Goal: Information Seeking & Learning: Find specific fact

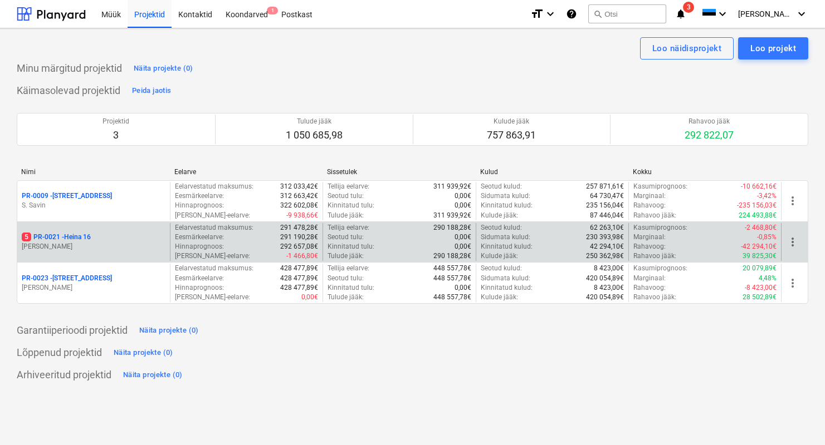
click at [136, 239] on div "5 PR-0021 - Heina 16" at bounding box center [94, 237] width 144 height 9
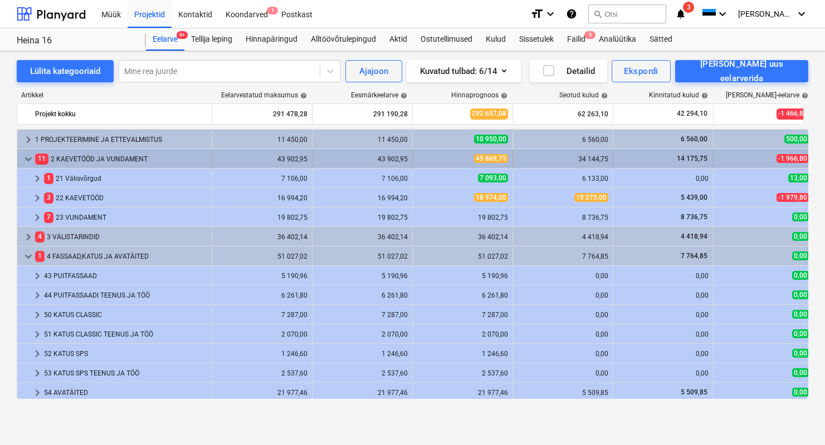
click at [28, 158] on span "keyboard_arrow_down" at bounding box center [28, 159] width 13 height 13
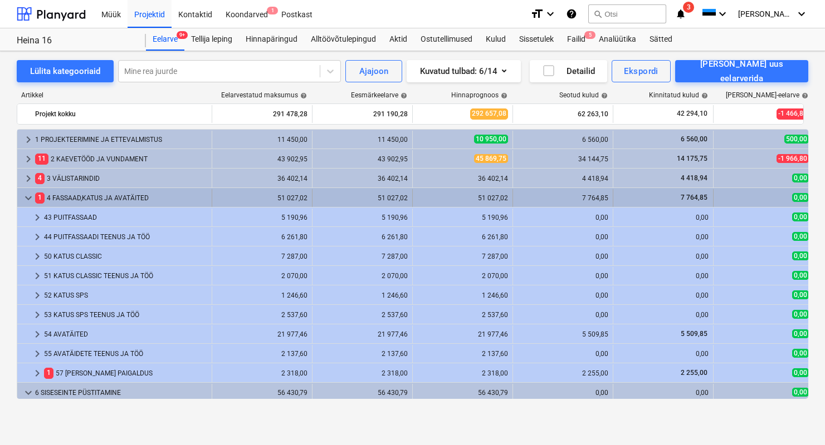
click at [29, 199] on span "keyboard_arrow_down" at bounding box center [28, 198] width 13 height 13
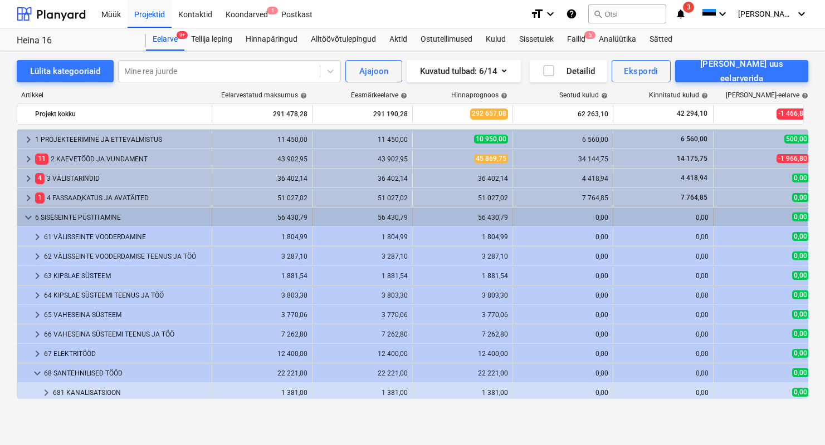
click at [26, 216] on span "keyboard_arrow_down" at bounding box center [28, 217] width 13 height 13
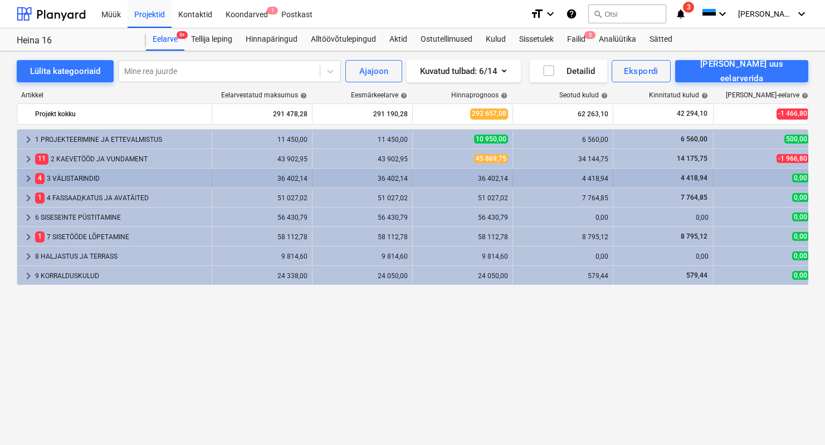
click at [26, 175] on span "keyboard_arrow_right" at bounding box center [28, 178] width 13 height 13
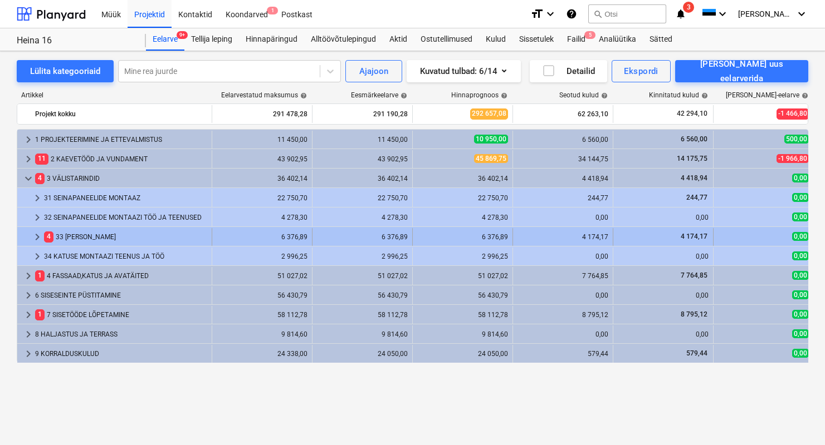
click at [85, 237] on div "4 33 [PERSON_NAME]" at bounding box center [125, 237] width 163 height 18
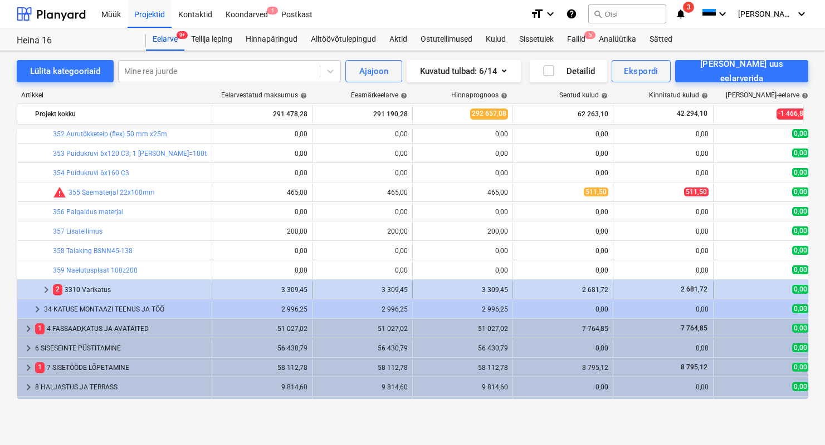
scroll to position [510, 0]
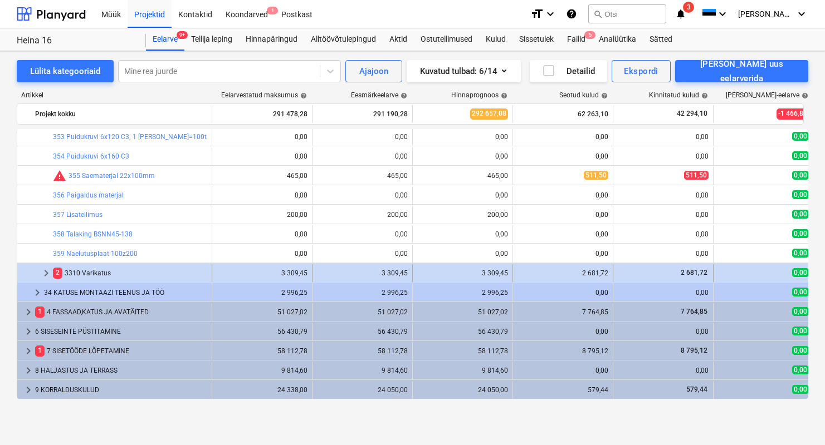
click at [84, 275] on div "2 3310 Varikatus" at bounding box center [130, 274] width 154 height 18
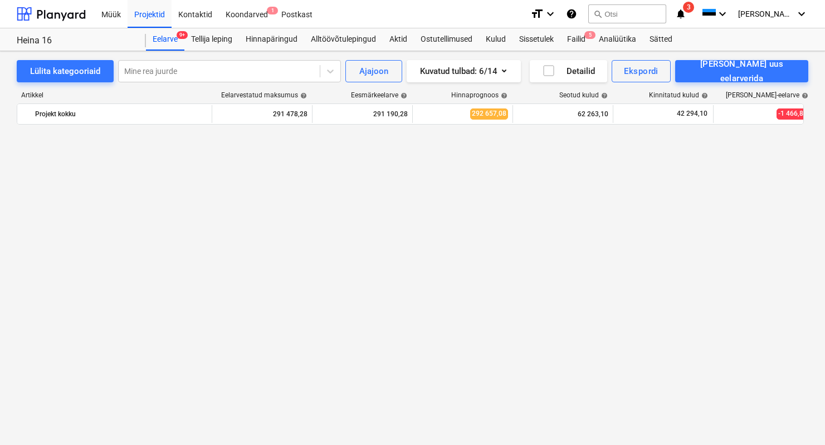
scroll to position [0, 0]
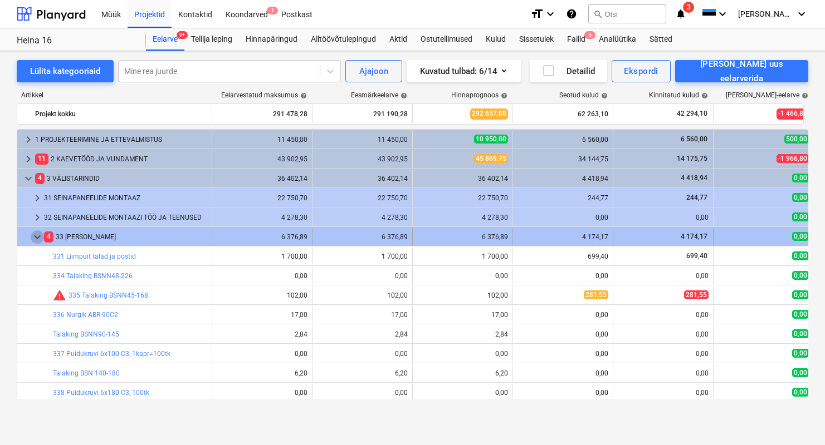
click at [37, 237] on span "keyboard_arrow_down" at bounding box center [37, 237] width 13 height 13
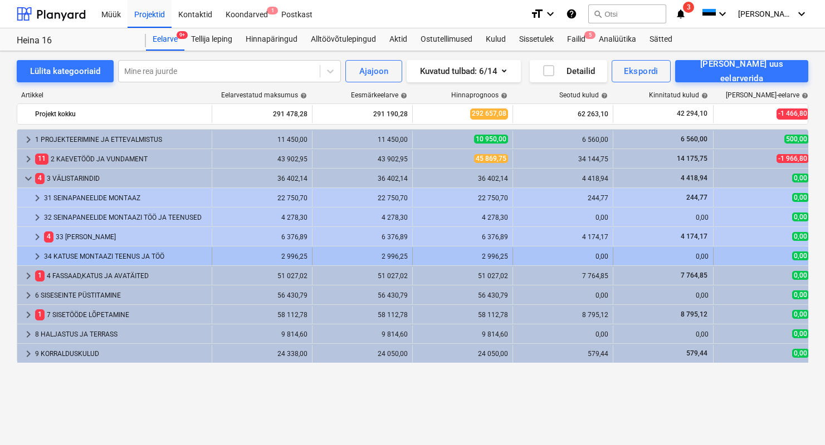
click at [95, 258] on div "34 KATUSE MONTAAZI TEENUS JA TÖÖ" at bounding box center [125, 257] width 163 height 18
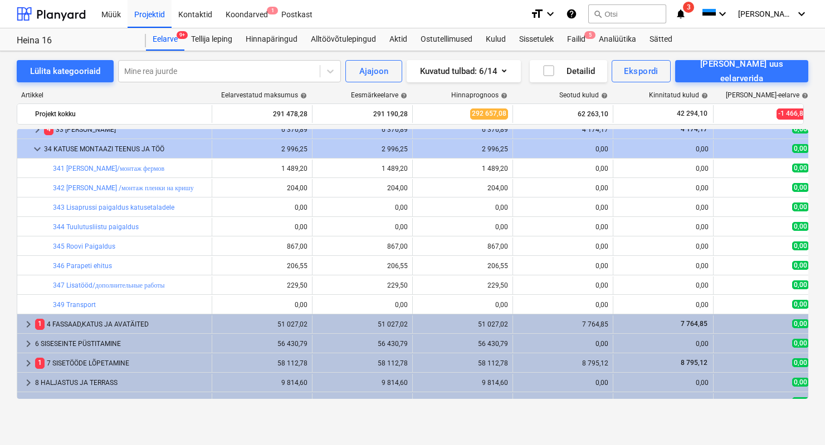
scroll to position [120, 0]
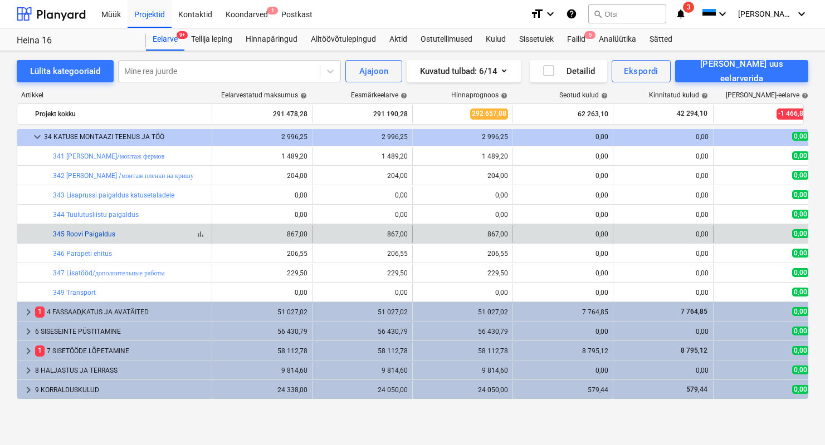
click at [95, 231] on link "345 Roovi Paigaldus" at bounding box center [84, 235] width 62 height 8
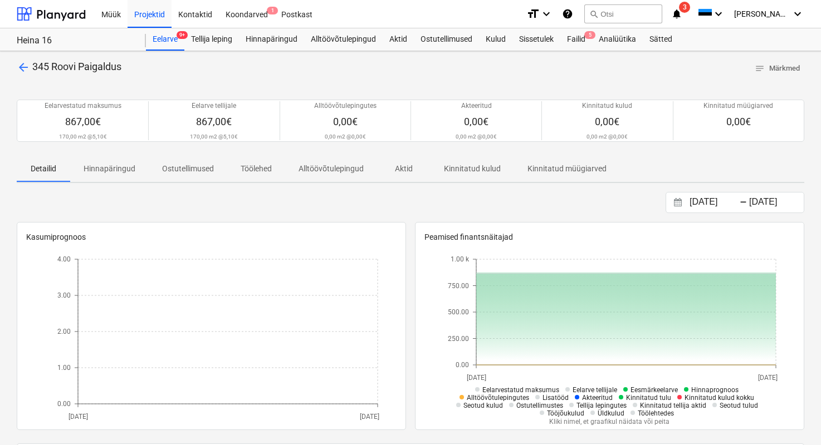
click at [28, 71] on span "arrow_back" at bounding box center [23, 67] width 13 height 13
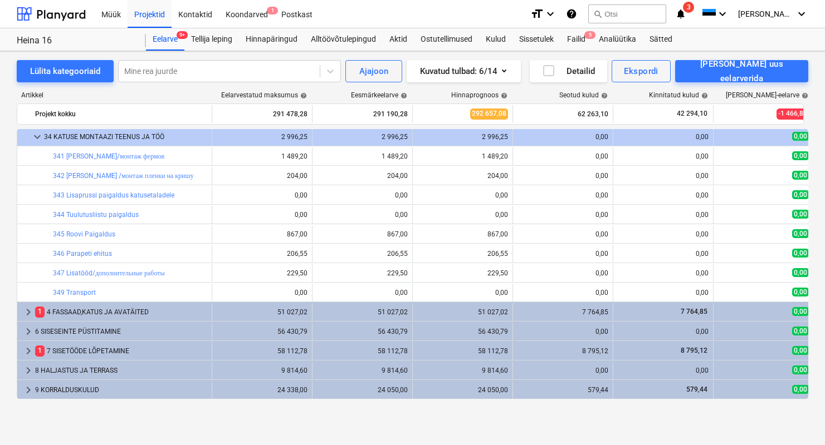
scroll to position [117, 0]
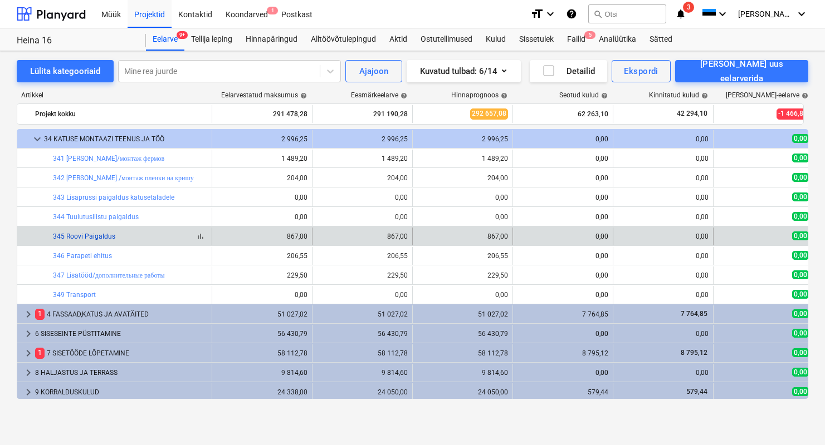
click at [109, 238] on link "345 Roovi Paigaldus" at bounding box center [84, 237] width 62 height 8
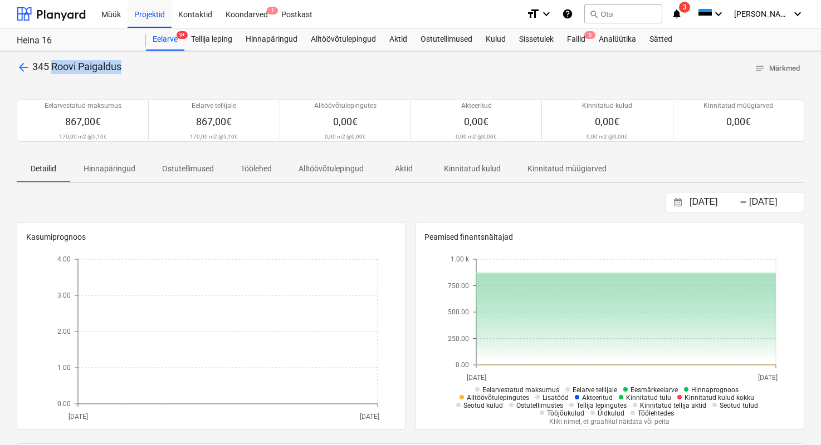
drag, startPoint x: 129, startPoint y: 67, endPoint x: 53, endPoint y: 73, distance: 76.0
click at [53, 73] on div "arrow_back 345 Roovi Paigaldus notes Märkmed" at bounding box center [410, 68] width 787 height 17
copy span "Roovi Paigaldus"
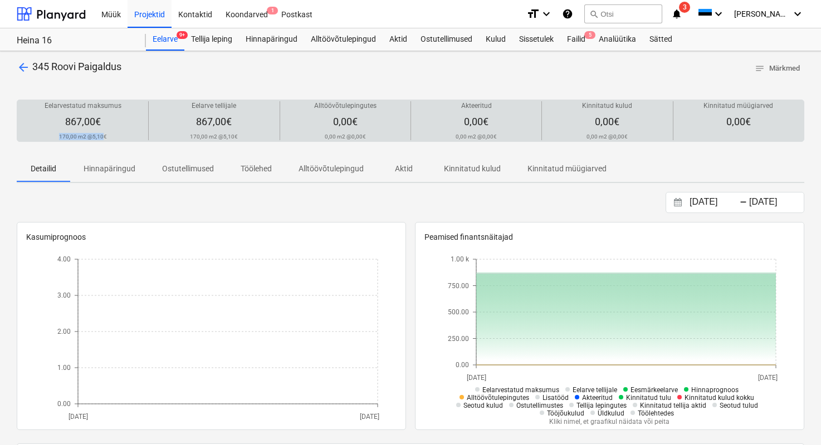
drag, startPoint x: 103, startPoint y: 138, endPoint x: 56, endPoint y: 134, distance: 46.9
click at [56, 134] on div "Eelarvestatud maksumus 867,00€ 170,00 m2 @ 5,10€" at bounding box center [83, 120] width 122 height 39
drag, startPoint x: 108, startPoint y: 136, endPoint x: 53, endPoint y: 134, distance: 54.6
click at [53, 134] on div "Eelarvestatud maksumus 867,00€ 170,00 m2 @ 5,10€" at bounding box center [83, 120] width 122 height 39
copy div "170,00 m2 @ 5,10€"
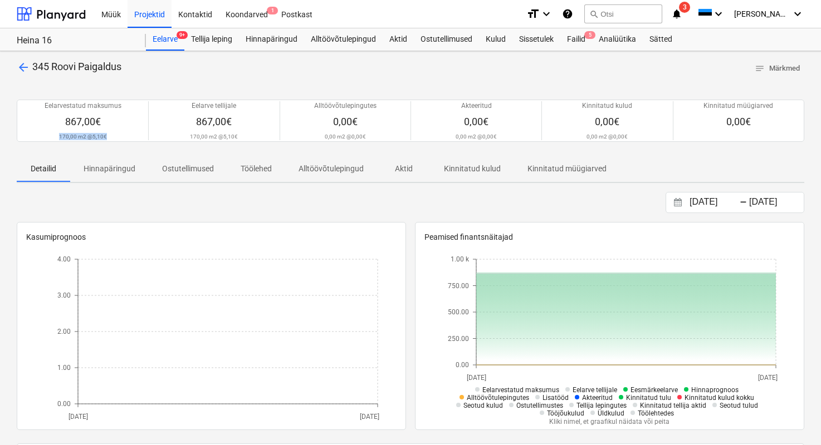
click at [19, 62] on span "arrow_back" at bounding box center [23, 67] width 13 height 13
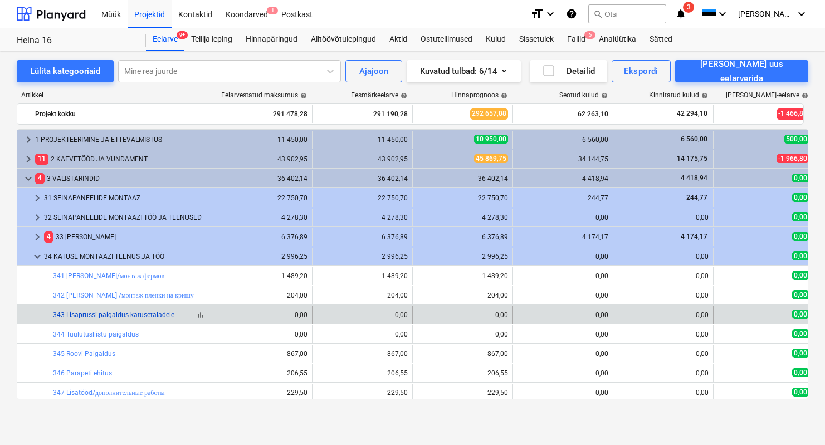
scroll to position [117, 0]
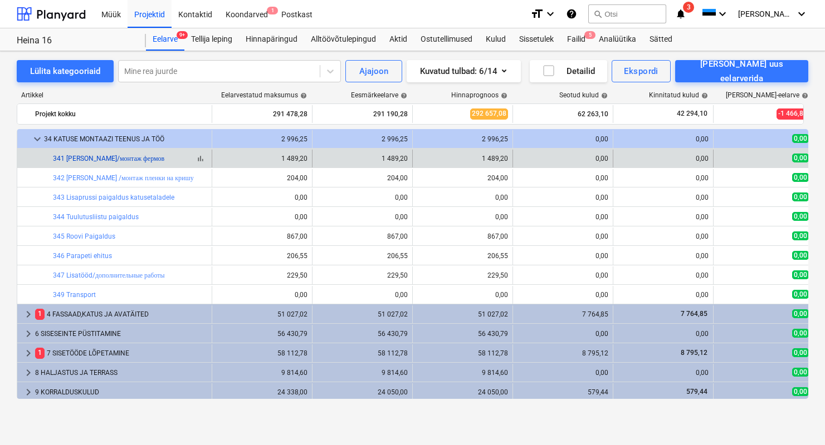
click at [99, 155] on link "341 [PERSON_NAME]/монтаж фермов" at bounding box center [108, 159] width 111 height 8
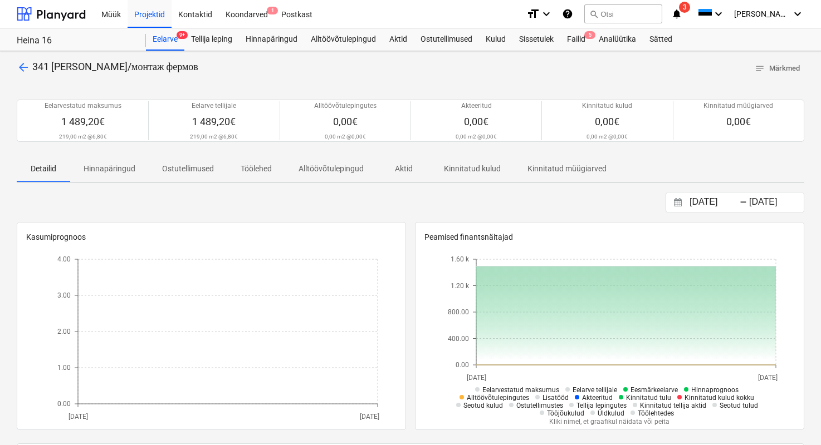
click at [24, 61] on span "arrow_back" at bounding box center [23, 67] width 13 height 13
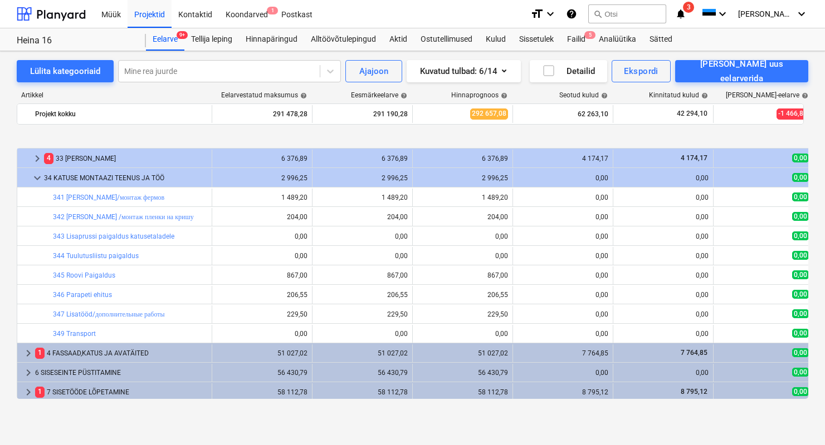
scroll to position [120, 0]
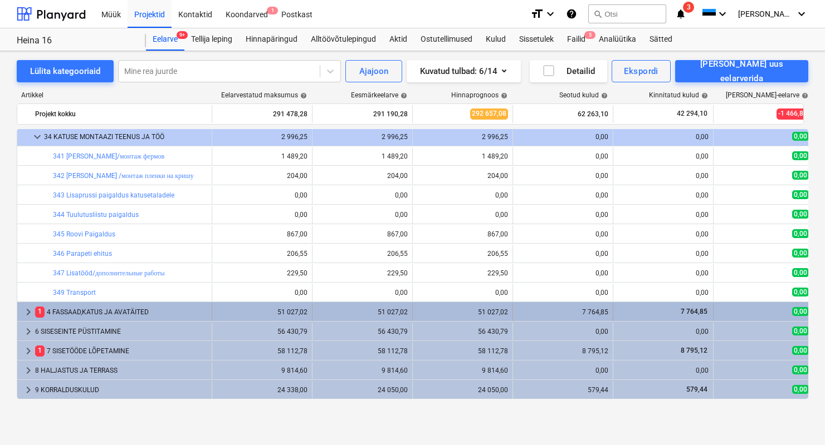
click at [116, 311] on div "1 4 FASSAAD,[PERSON_NAME] AVATÄITED" at bounding box center [121, 312] width 172 height 18
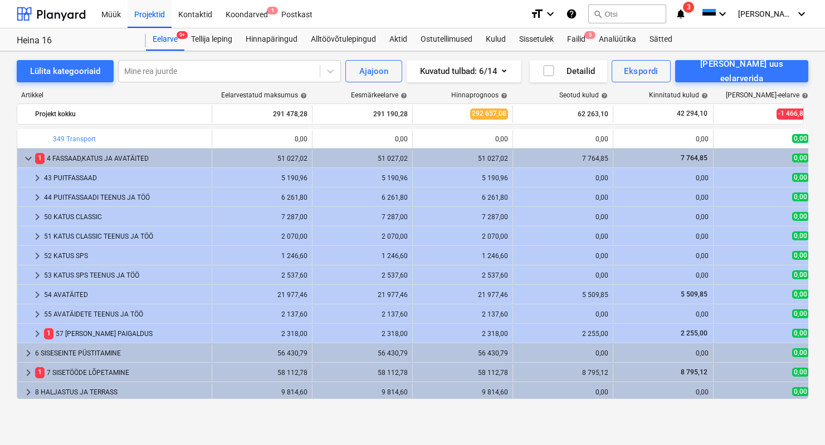
scroll to position [295, 0]
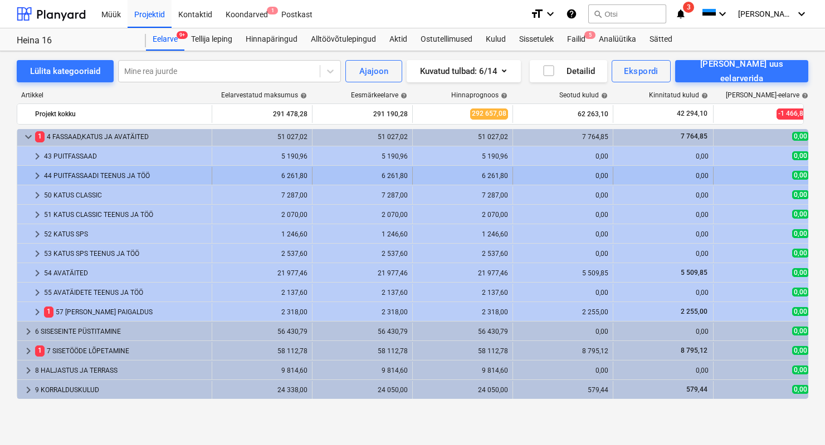
click at [100, 176] on div "44 PUITFASSAADI TEENUS JA TÖÖ" at bounding box center [125, 176] width 163 height 18
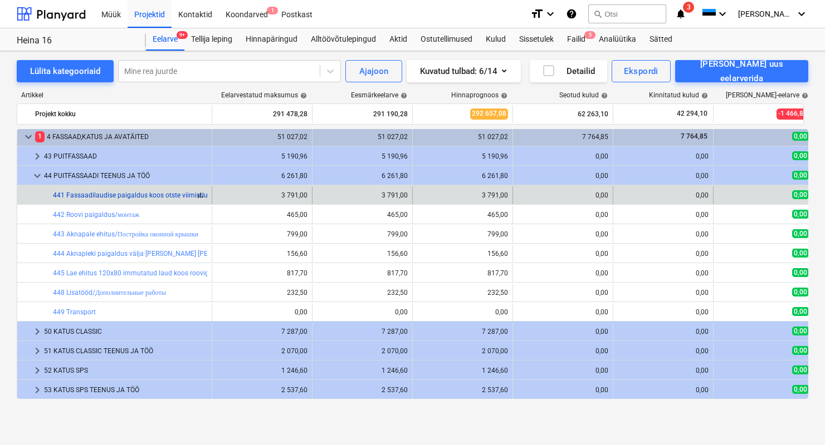
click at [97, 199] on link "441 Fassaadilaudise paigaldus koos otste viimistlusega./Монтаж фасадной доски с…" at bounding box center [191, 196] width 276 height 8
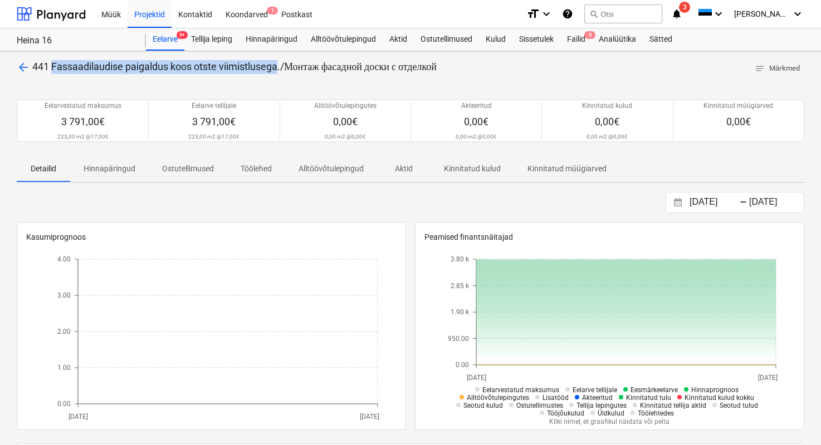
drag, startPoint x: 281, startPoint y: 68, endPoint x: 54, endPoint y: 66, distance: 227.2
click at [54, 67] on span "441 Fassaadilaudise paigaldus koos otste viimistlusega./Монтаж фасадной доски с…" at bounding box center [234, 67] width 404 height 12
copy span "Fassaadilaudise paigaldus koos otste viimistlusega"
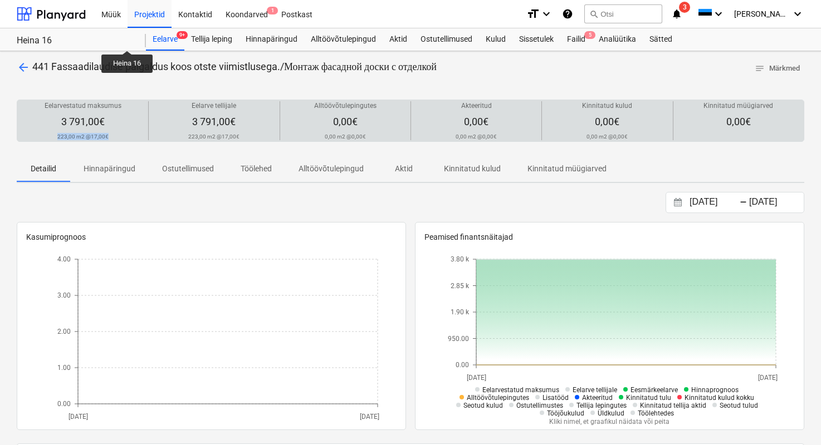
drag, startPoint x: 108, startPoint y: 136, endPoint x: 49, endPoint y: 132, distance: 59.2
click at [49, 132] on div "Eelarvestatud maksumus 3 791,00€ 223,00 m2 @ 17,00€" at bounding box center [83, 120] width 122 height 39
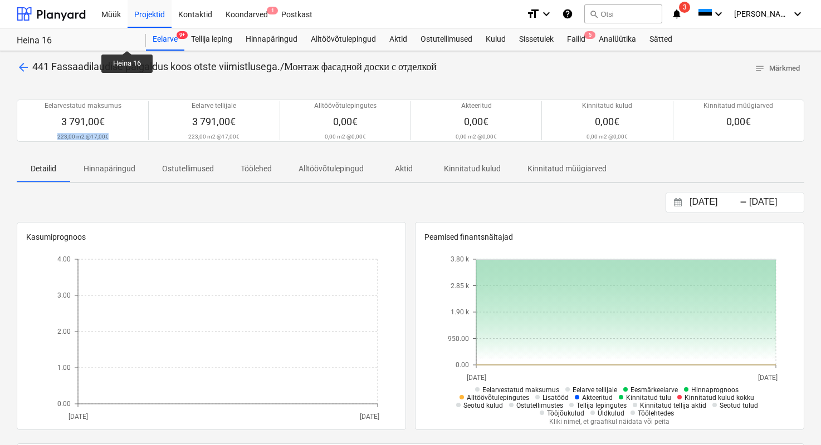
copy div "223,00 m2 @ 17,00€"
click at [25, 65] on span "arrow_back" at bounding box center [23, 67] width 13 height 13
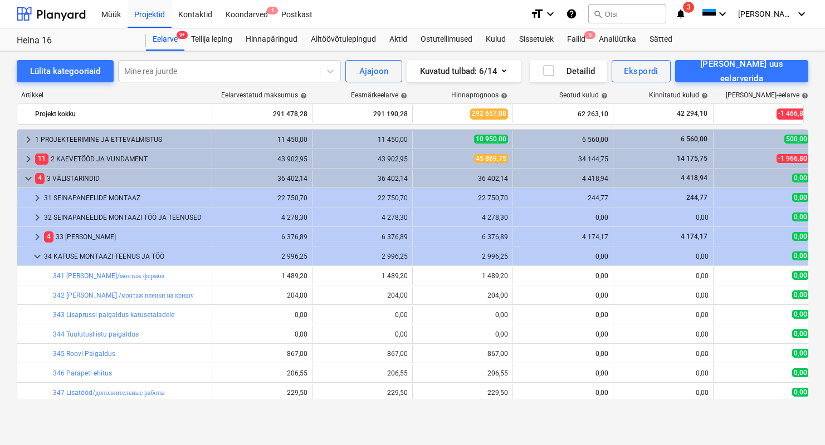
scroll to position [295, 0]
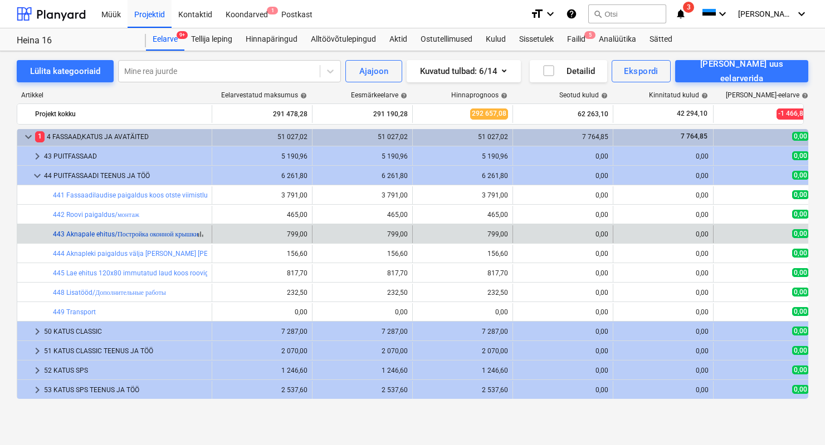
click at [99, 233] on link "443 Aknapale ehitus/Постройка оконной крышки" at bounding box center [125, 235] width 145 height 8
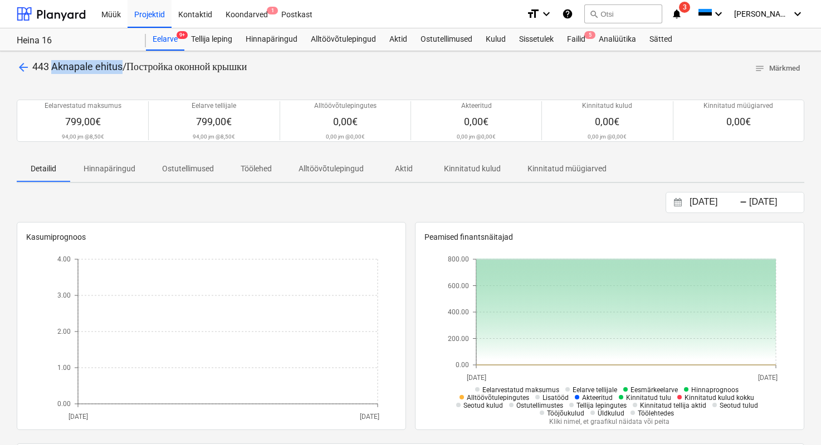
drag, startPoint x: 121, startPoint y: 68, endPoint x: 51, endPoint y: 64, distance: 70.3
click at [51, 64] on span "443 Aknapale ehitus/Постройка оконной крышки" at bounding box center [139, 67] width 214 height 12
copy span "Aknapale ehitus"
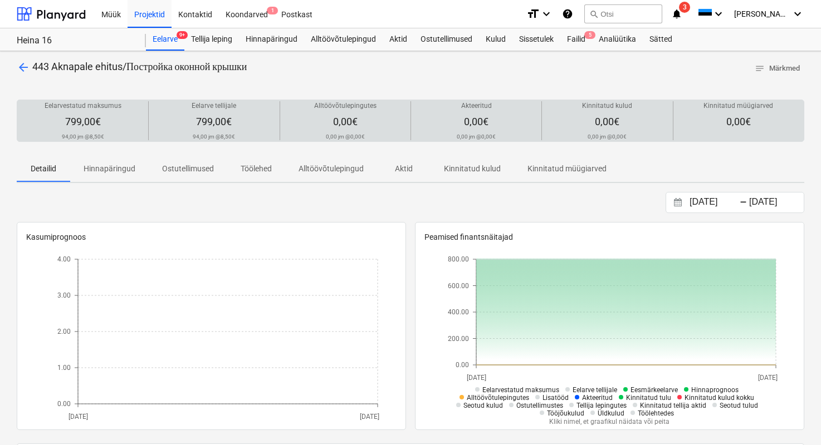
click at [100, 136] on p "94,00 jm @ 8,50€" at bounding box center [83, 136] width 42 height 7
drag, startPoint x: 105, startPoint y: 138, endPoint x: 62, endPoint y: 134, distance: 43.1
click at [62, 134] on div "Eelarvestatud maksumus 799,00€ 94,00 jm @ 8,50€" at bounding box center [83, 120] width 122 height 39
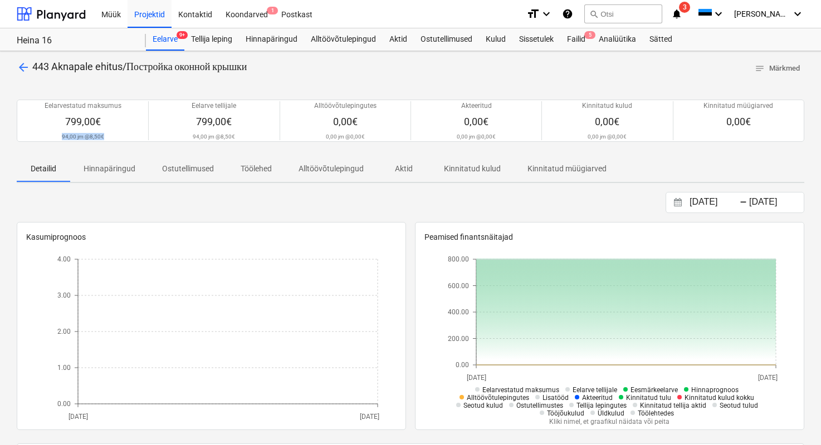
copy p "94,00 jm @ 8,50€"
click at [19, 64] on span "arrow_back" at bounding box center [23, 67] width 13 height 13
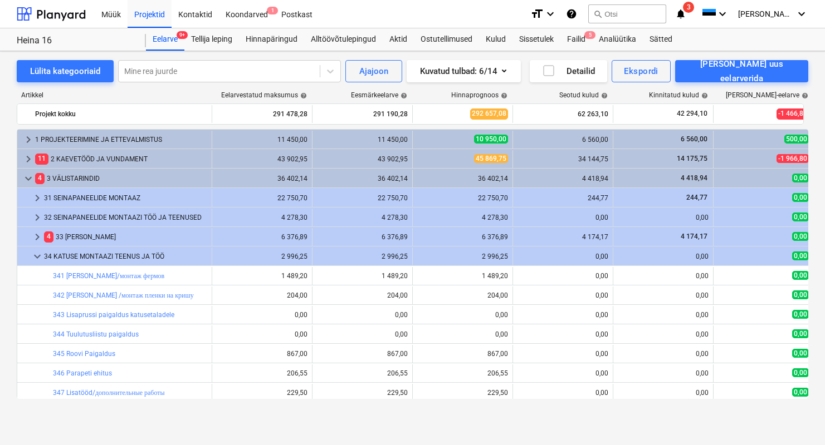
scroll to position [295, 0]
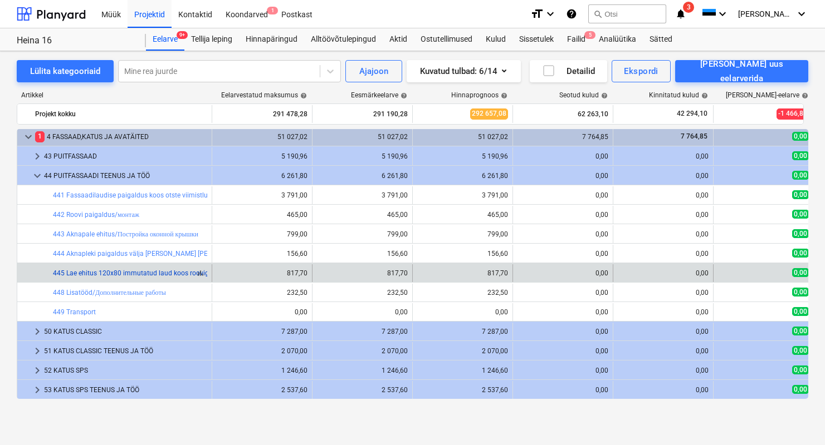
click at [133, 276] on link "445 Lae ehitus 120x80 immutatud laud koos rooviga" at bounding box center [133, 274] width 160 height 8
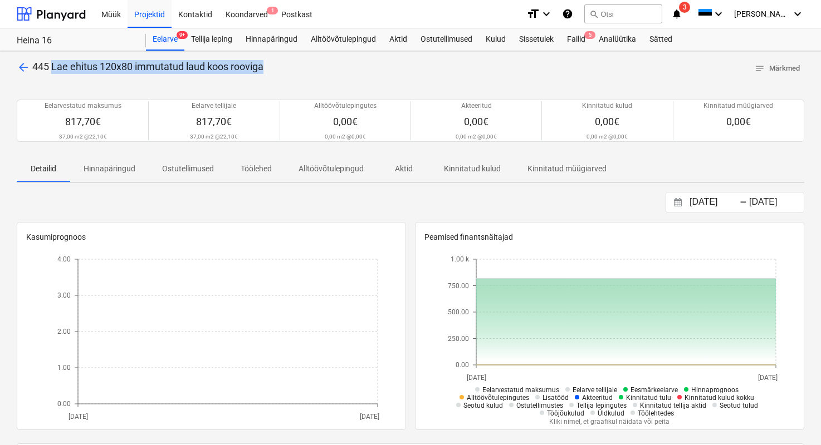
drag, startPoint x: 266, startPoint y: 66, endPoint x: 51, endPoint y: 67, distance: 214.9
click at [51, 67] on div "arrow_back 445 Lae ehitus 120x80 immutatud laud koos rooviga notes Märkmed" at bounding box center [410, 68] width 787 height 17
copy span "Lae ehitus 120x80 immutatud laud koos rooviga"
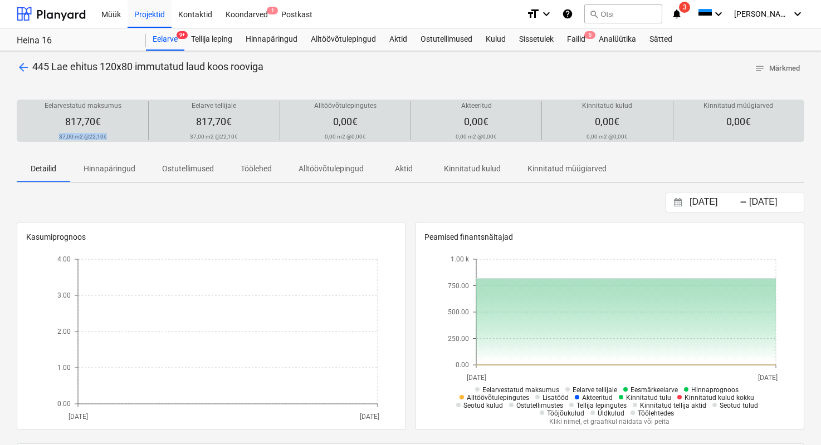
click at [109, 136] on div "Eelarvestatud maksumus 817,70€ 37,00 m2 @ 22,10€" at bounding box center [83, 120] width 122 height 39
copy div "37,00 m2 @ 22,10€"
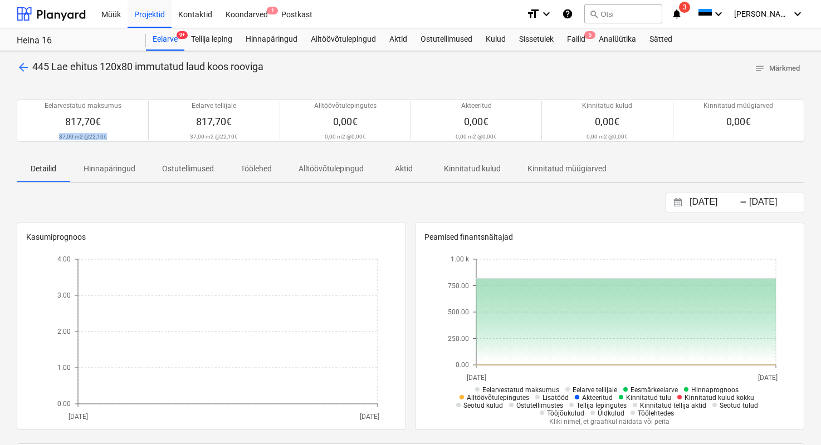
click at [23, 63] on span "arrow_back" at bounding box center [23, 67] width 13 height 13
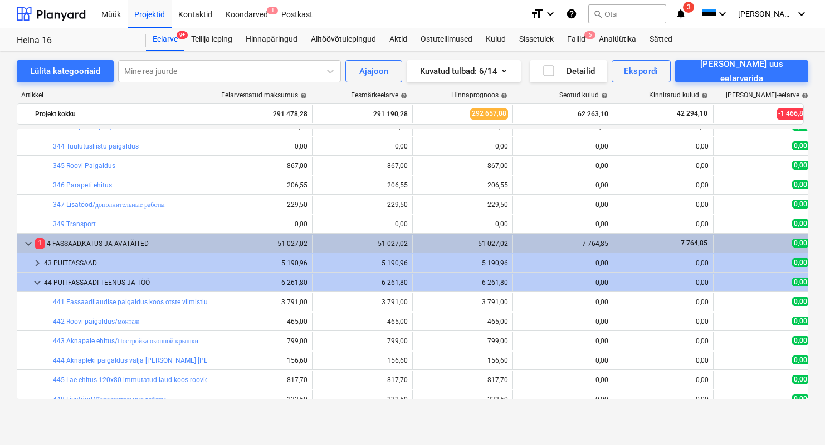
scroll to position [55, 0]
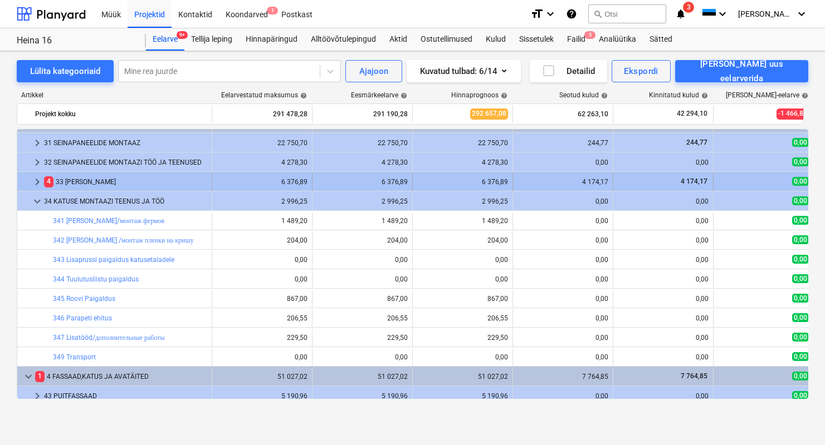
click at [84, 180] on div "4 33 [PERSON_NAME]" at bounding box center [125, 182] width 163 height 18
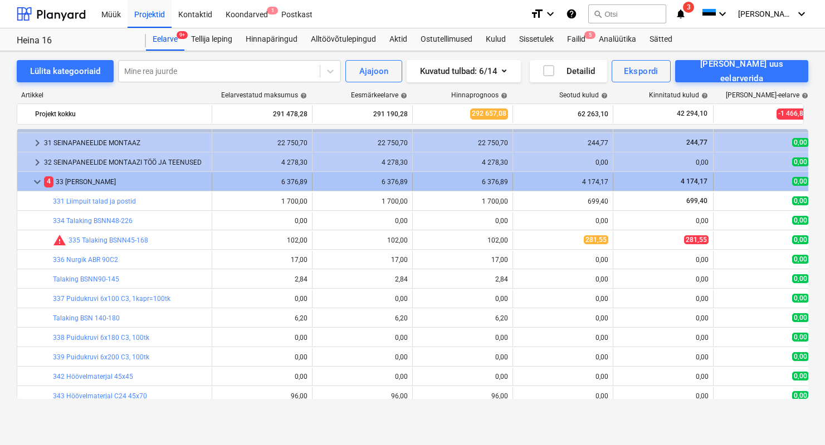
click at [35, 182] on span "keyboard_arrow_down" at bounding box center [37, 181] width 13 height 13
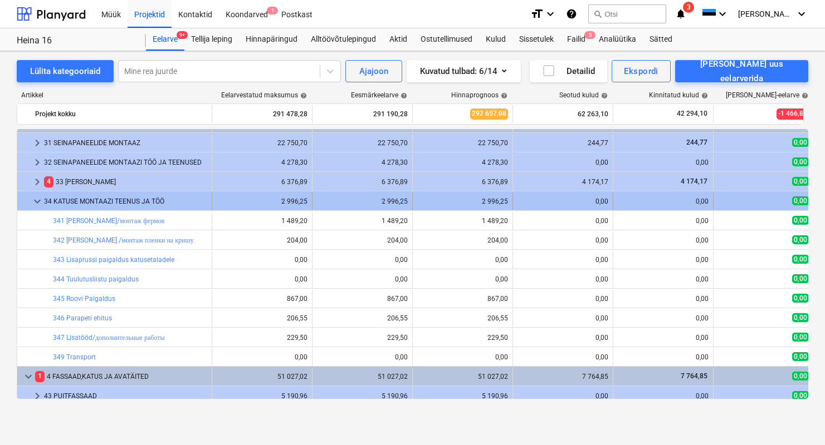
click at [99, 198] on div "34 KATUSE MONTAAZI TEENUS JA TÖÖ" at bounding box center [125, 202] width 163 height 18
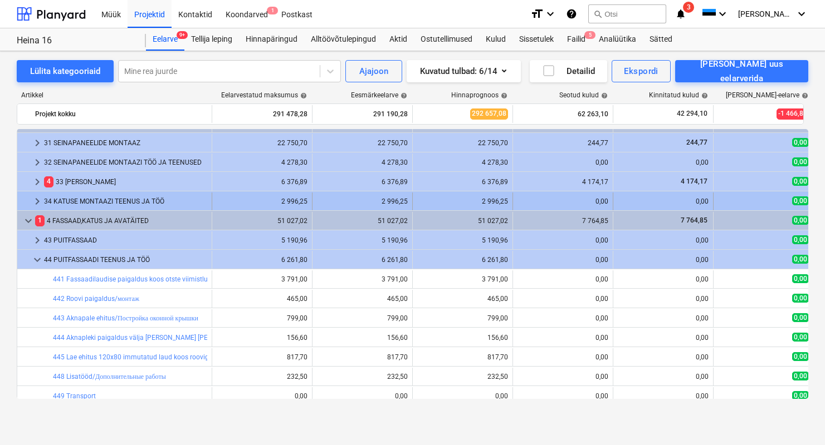
click at [99, 199] on div "34 KATUSE MONTAAZI TEENUS JA TÖÖ" at bounding box center [125, 202] width 163 height 18
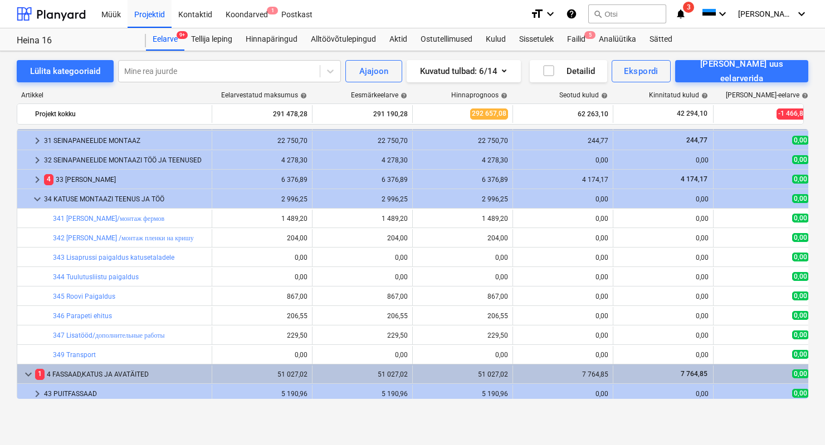
scroll to position [90, 0]
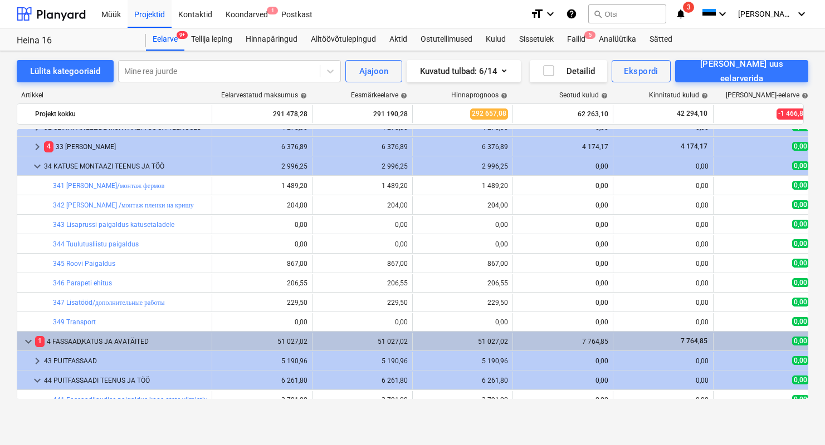
click at [90, 155] on div "4 33 [PERSON_NAME]" at bounding box center [125, 147] width 163 height 18
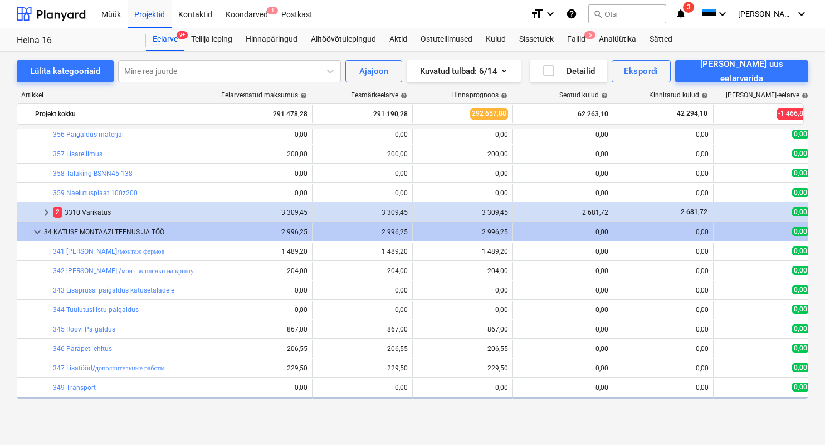
scroll to position [643, 0]
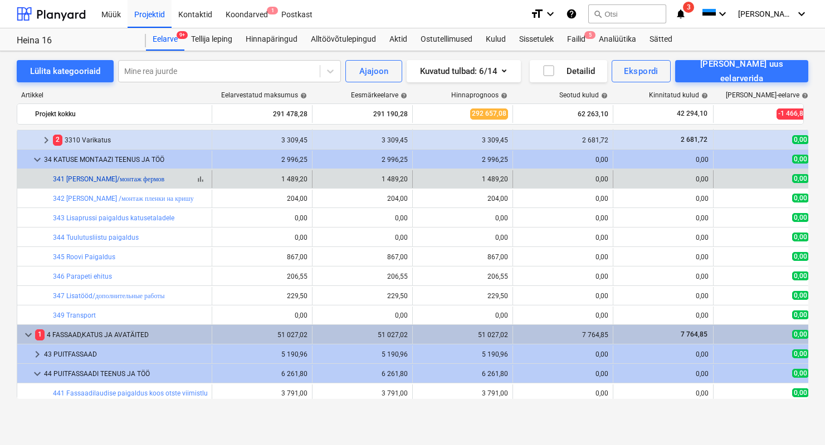
click at [101, 181] on link "341 [PERSON_NAME]/монтаж фермов" at bounding box center [108, 179] width 111 height 8
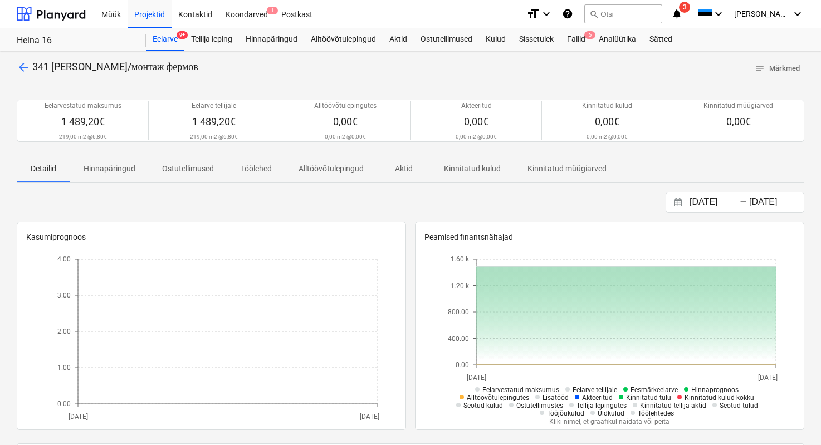
click at [19, 68] on span "arrow_back" at bounding box center [23, 67] width 13 height 13
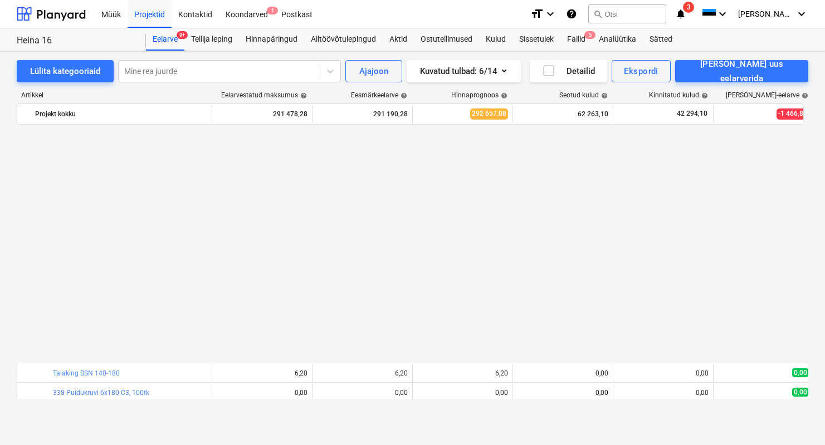
scroll to position [643, 0]
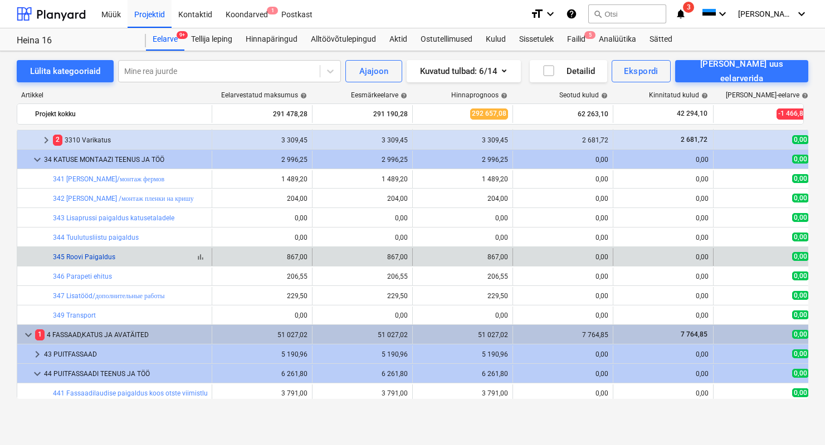
click at [100, 258] on link "345 Roovi Paigaldus" at bounding box center [84, 257] width 62 height 8
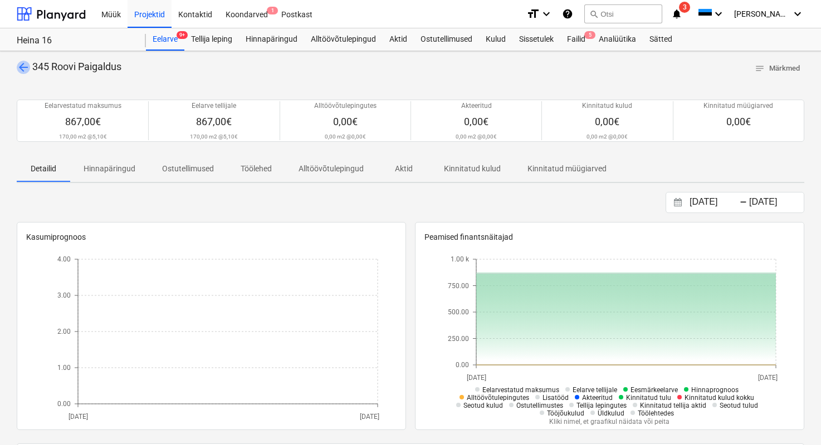
click at [19, 67] on span "arrow_back" at bounding box center [23, 67] width 13 height 13
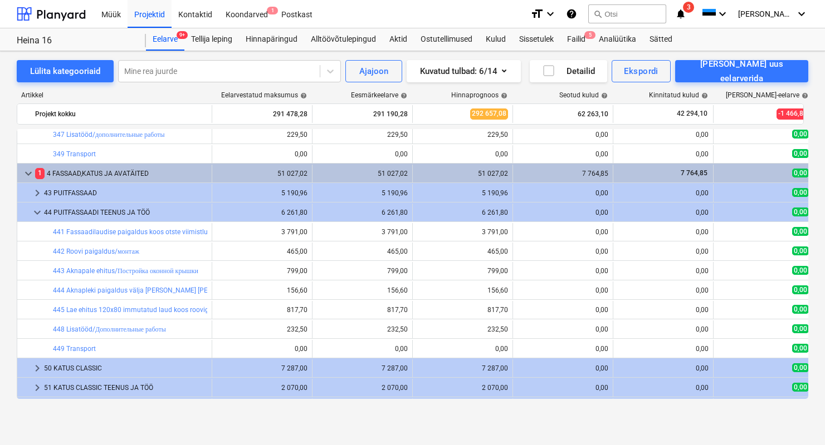
scroll to position [833, 0]
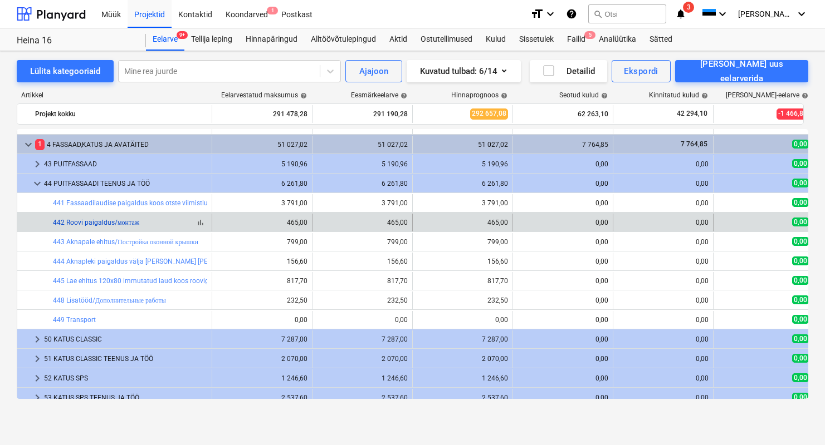
click at [85, 222] on link "442 Roovi paigaldus/монтаж" at bounding box center [96, 223] width 86 height 8
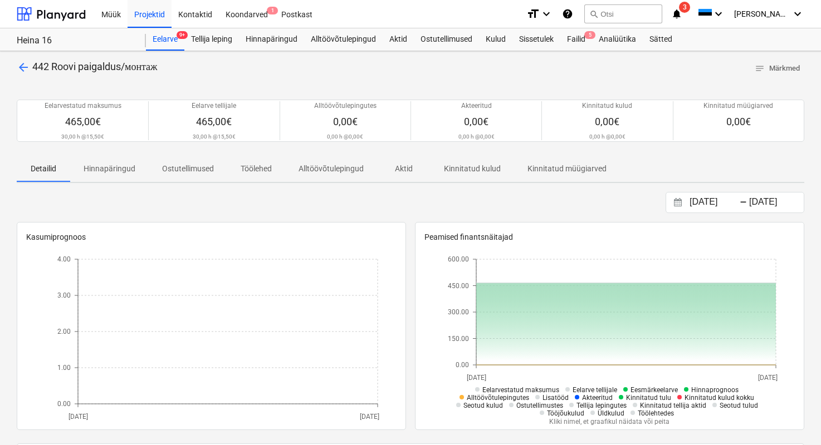
click at [26, 65] on span "arrow_back" at bounding box center [23, 67] width 13 height 13
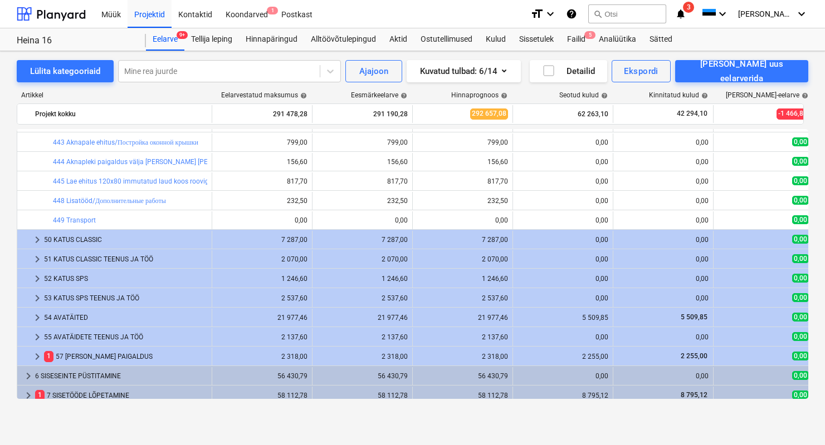
scroll to position [935, 0]
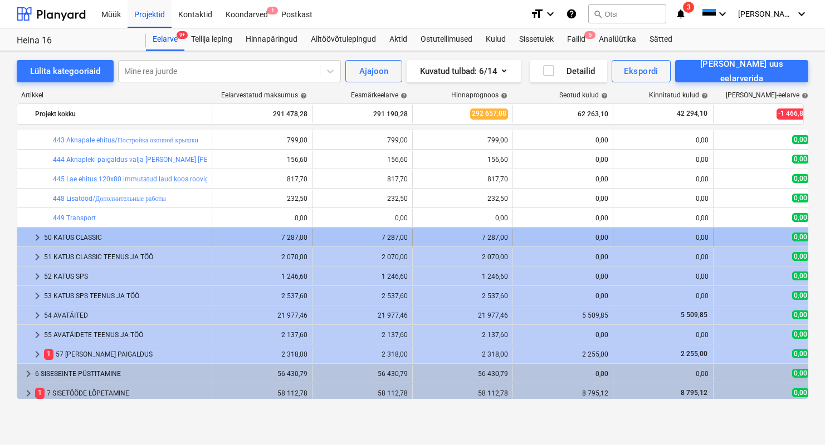
click at [109, 233] on div "50 KATUS CLASSIC" at bounding box center [125, 238] width 163 height 18
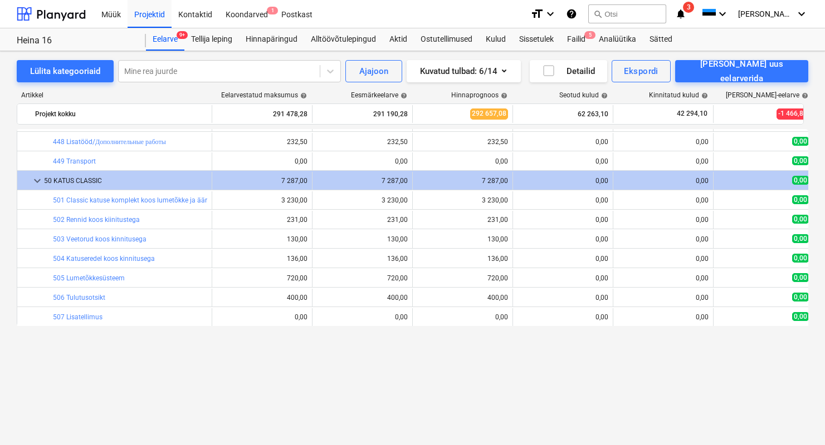
scroll to position [846, 0]
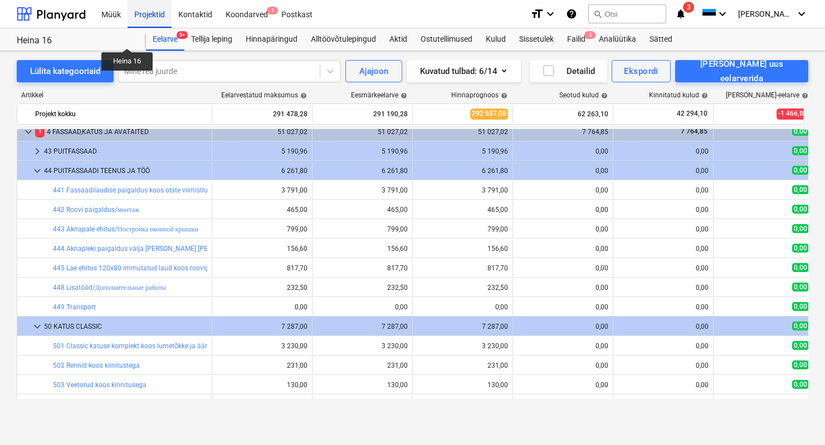
click at [152, 15] on div "Projektid" at bounding box center [150, 13] width 44 height 28
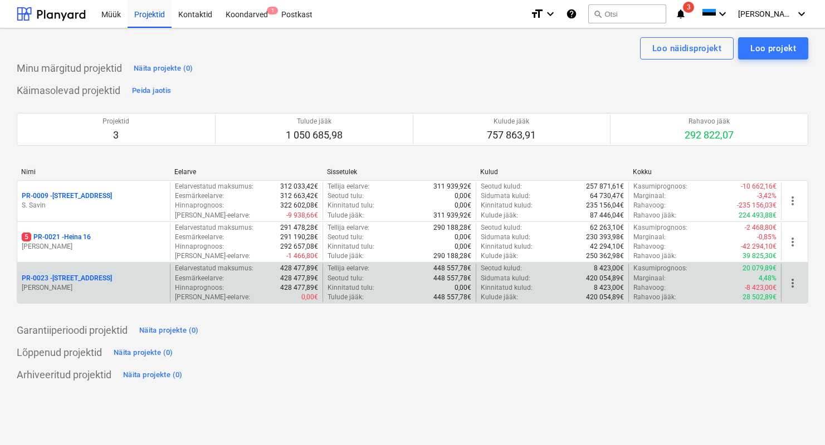
click at [68, 278] on p "PR-0023 - Kanarbriku tee 7" at bounding box center [67, 278] width 90 height 9
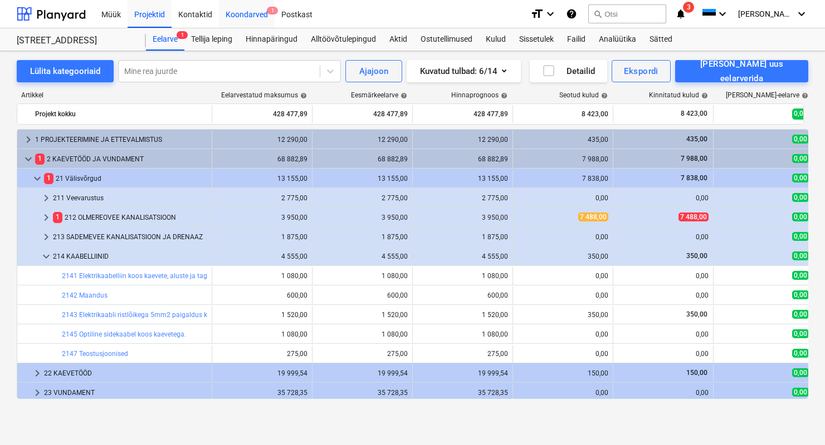
scroll to position [43, 0]
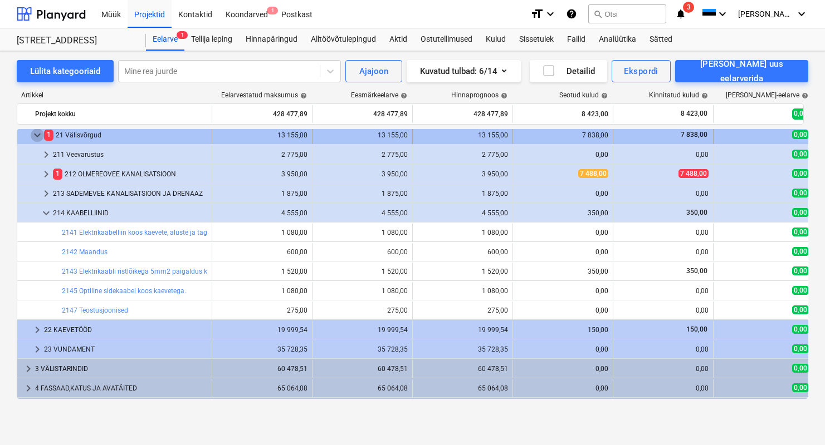
click at [38, 130] on span "keyboard_arrow_down" at bounding box center [37, 135] width 13 height 13
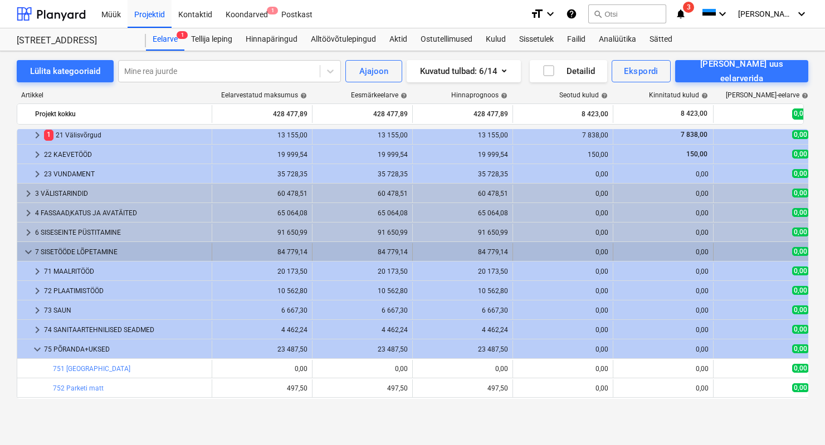
click at [81, 249] on div "7 SISETÖÖDE LÕPETAMINE" at bounding box center [121, 252] width 172 height 18
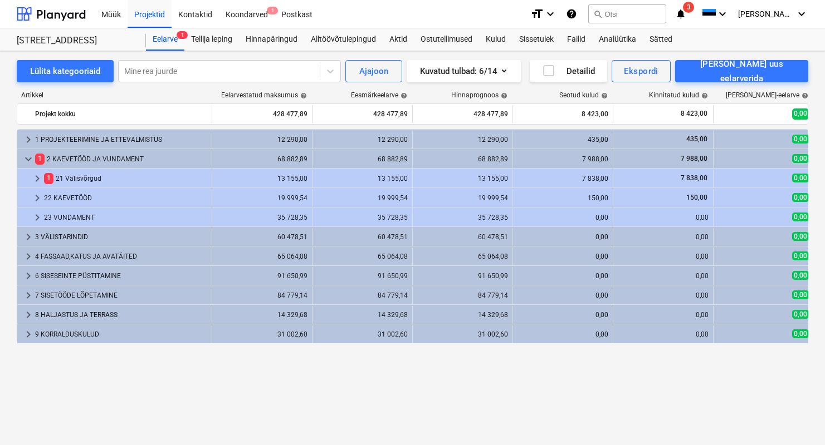
scroll to position [0, 0]
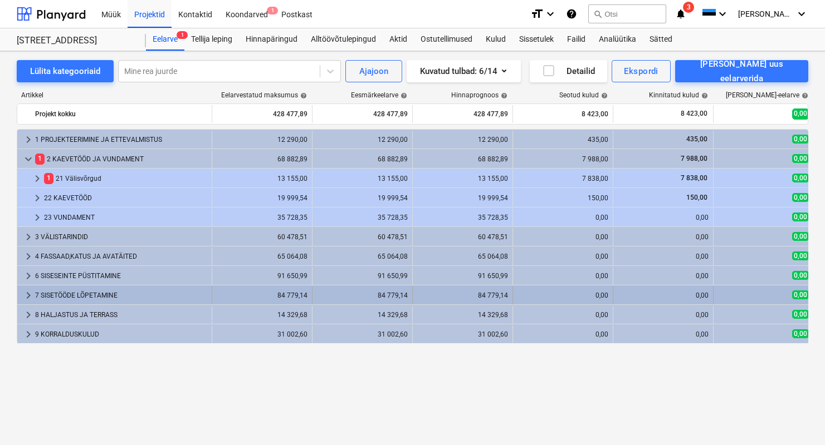
click at [82, 297] on div "7 SISETÖÖDE LÕPETAMINE" at bounding box center [121, 296] width 172 height 18
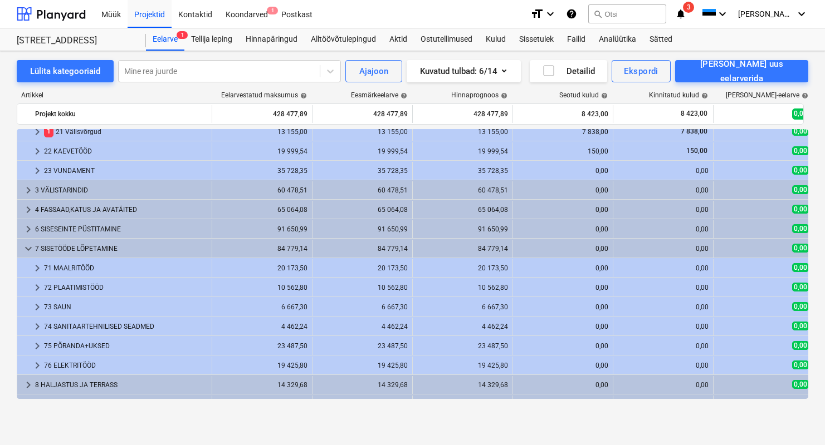
scroll to position [61, 0]
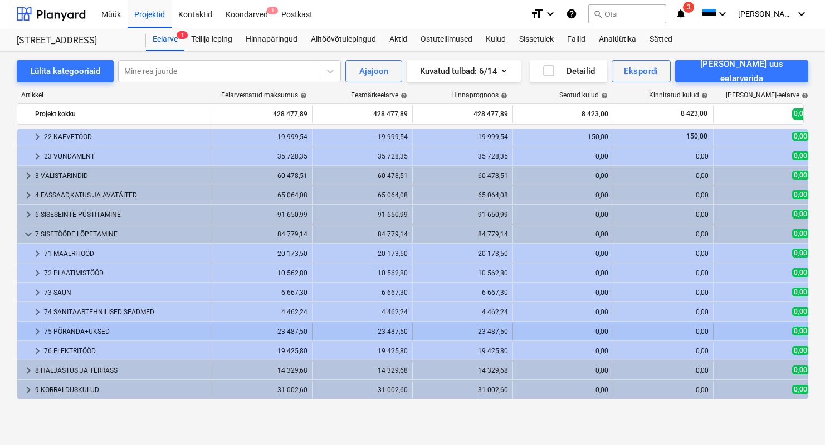
click at [101, 334] on div "75 PÕRANDA+UKSED" at bounding box center [125, 332] width 163 height 18
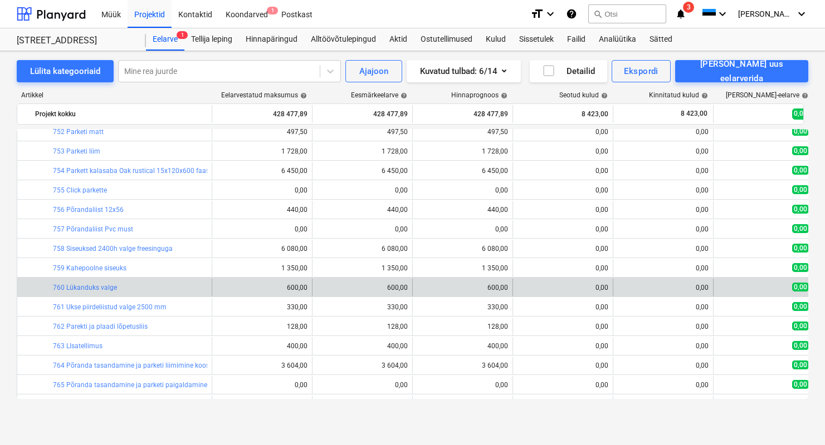
scroll to position [322, 0]
